Goal: Task Accomplishment & Management: Manage account settings

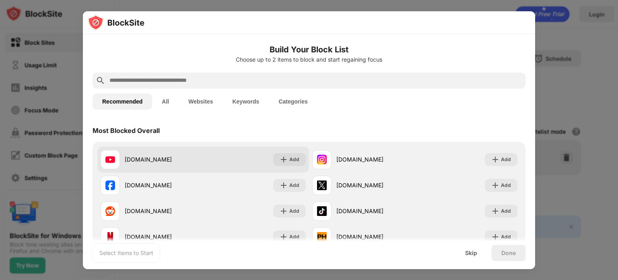
click at [185, 160] on div "youtube.com" at bounding box center [164, 159] width 78 height 8
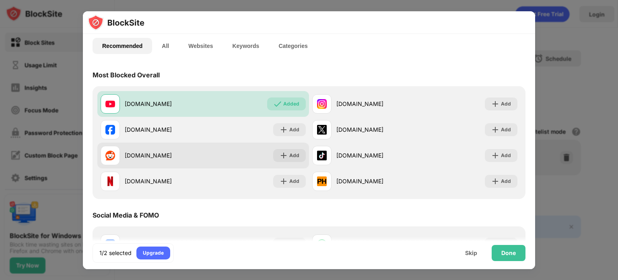
scroll to position [55, 0]
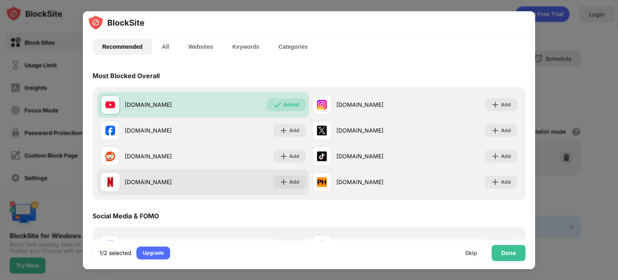
click at [235, 181] on div "netflix.com Add" at bounding box center [203, 182] width 212 height 26
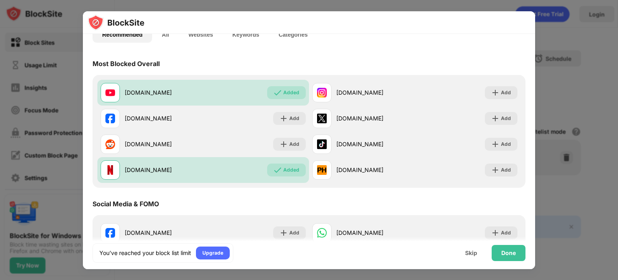
scroll to position [66, 0]
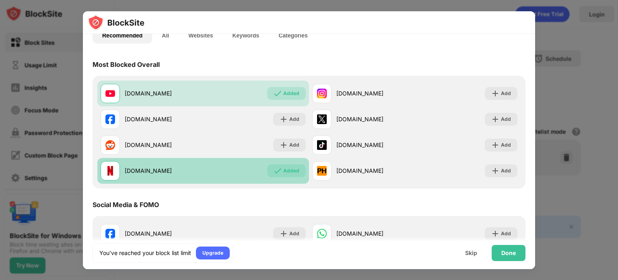
click at [274, 169] on img at bounding box center [278, 171] width 8 height 8
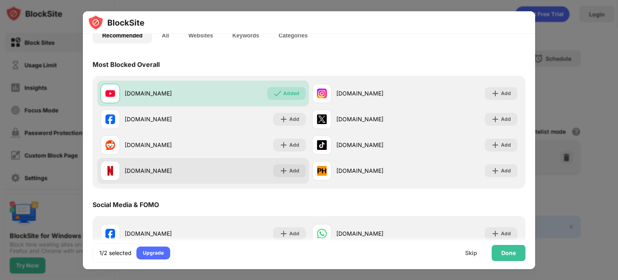
click at [213, 178] on div "netflix.com Add" at bounding box center [203, 171] width 212 height 26
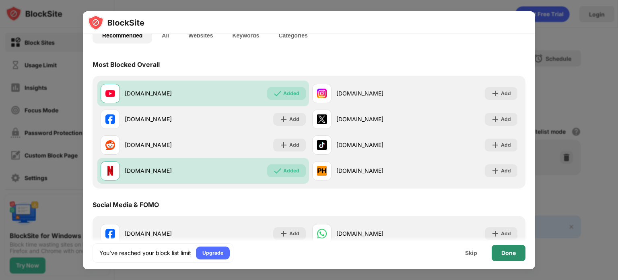
click at [510, 250] on div "Done" at bounding box center [508, 252] width 14 height 6
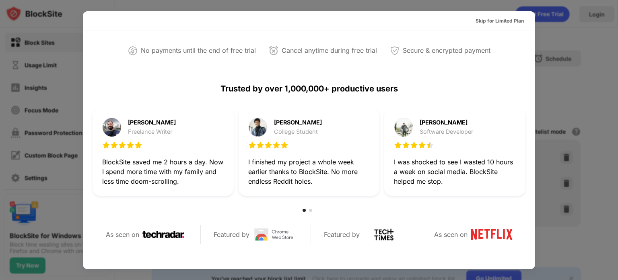
scroll to position [0, 0]
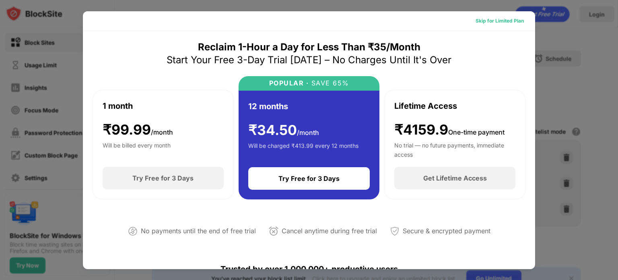
click at [504, 17] on div "Skip for Limited Plan" at bounding box center [500, 21] width 48 height 8
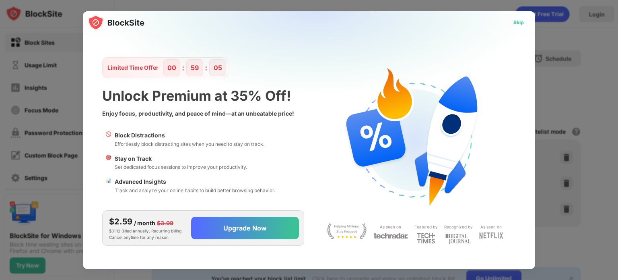
click at [521, 26] on div "Skip" at bounding box center [518, 23] width 10 height 8
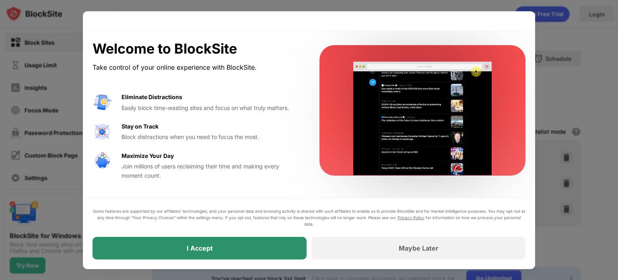
click at [222, 243] on div "I Accept" at bounding box center [200, 248] width 214 height 23
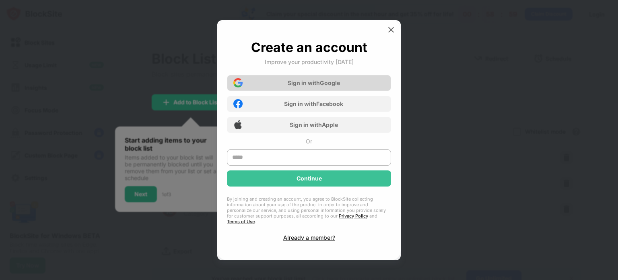
click at [306, 83] on div "Sign in with Google" at bounding box center [314, 82] width 52 height 7
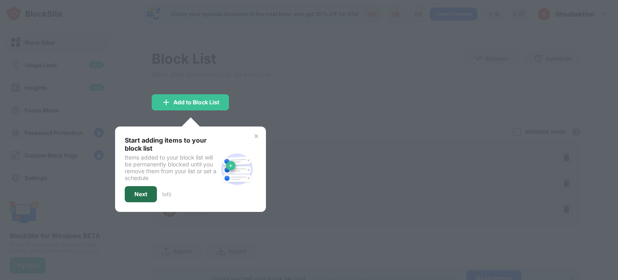
click at [135, 191] on div "Next" at bounding box center [140, 194] width 13 height 6
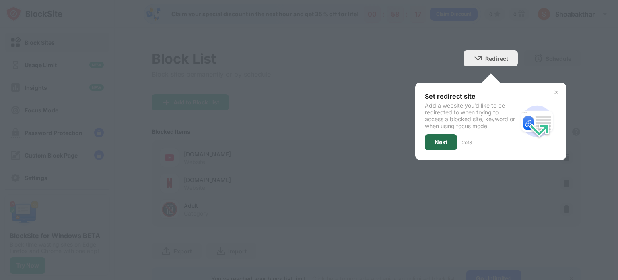
click at [439, 140] on div "Next" at bounding box center [441, 142] width 13 height 6
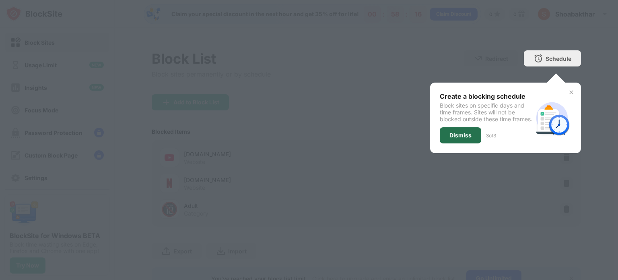
click at [452, 138] on div "Dismiss" at bounding box center [460, 135] width 22 height 6
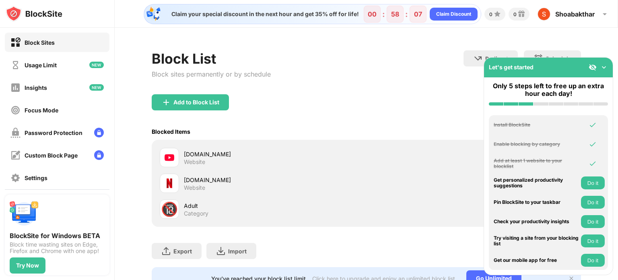
click at [602, 68] on img at bounding box center [604, 67] width 8 height 8
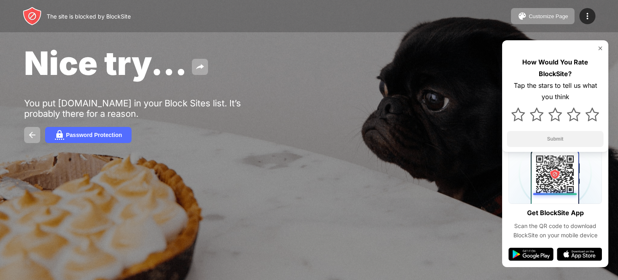
click at [600, 46] on img at bounding box center [600, 48] width 6 height 6
click at [601, 46] on img at bounding box center [600, 48] width 6 height 6
